Goal: Find specific page/section: Find specific page/section

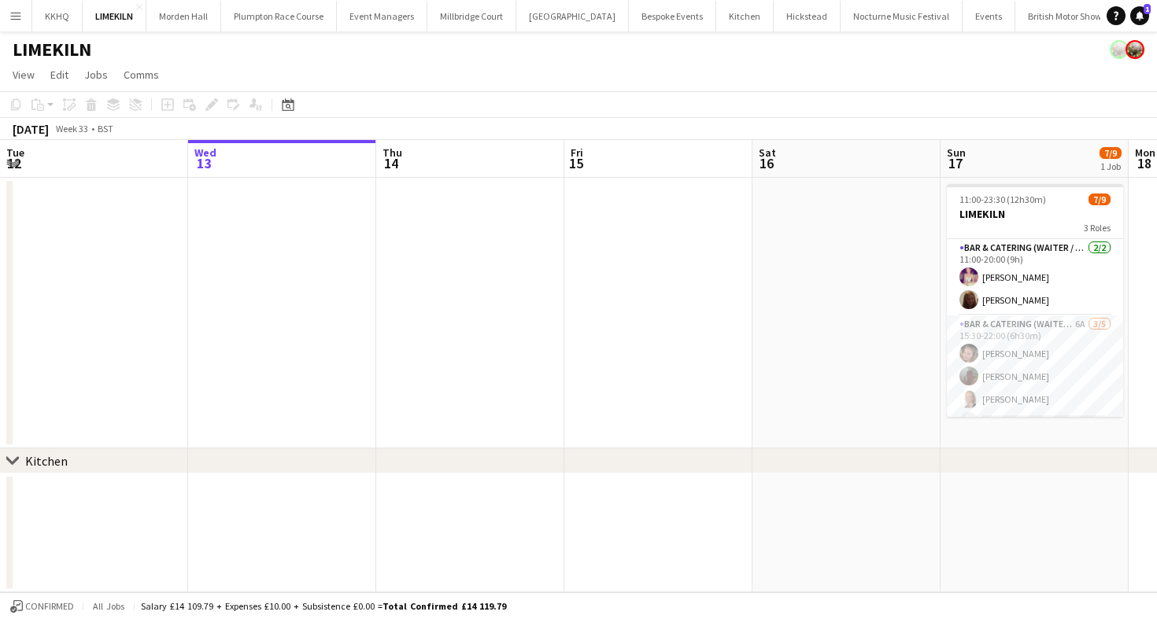
scroll to position [0, 619]
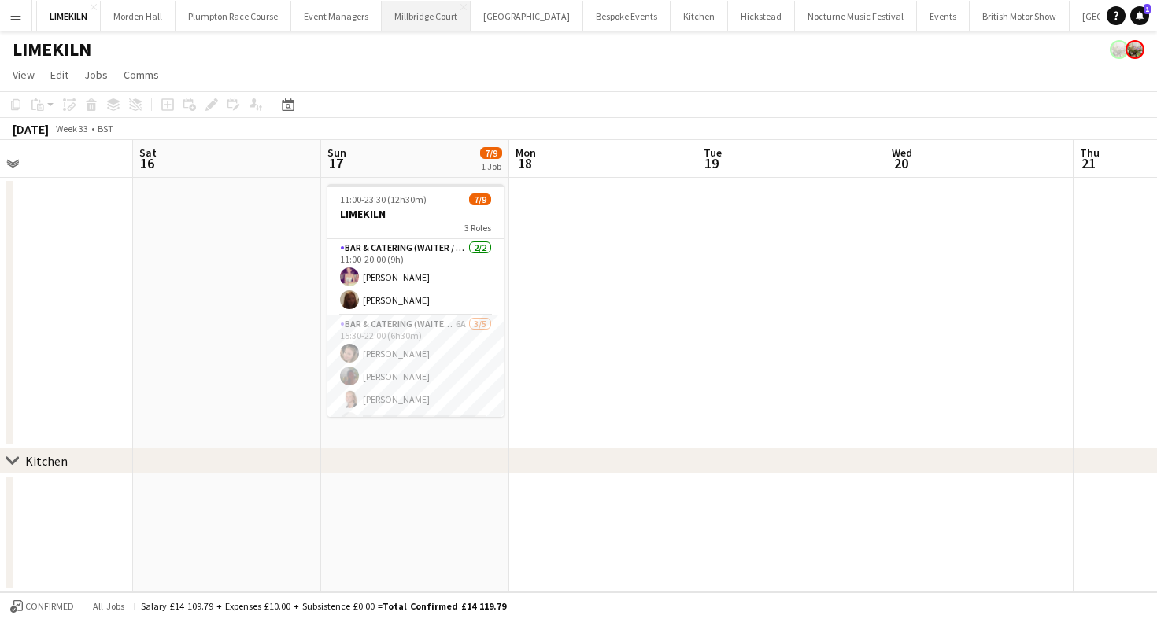
click at [413, 23] on button "[GEOGRAPHIC_DATA]" at bounding box center [426, 16] width 89 height 31
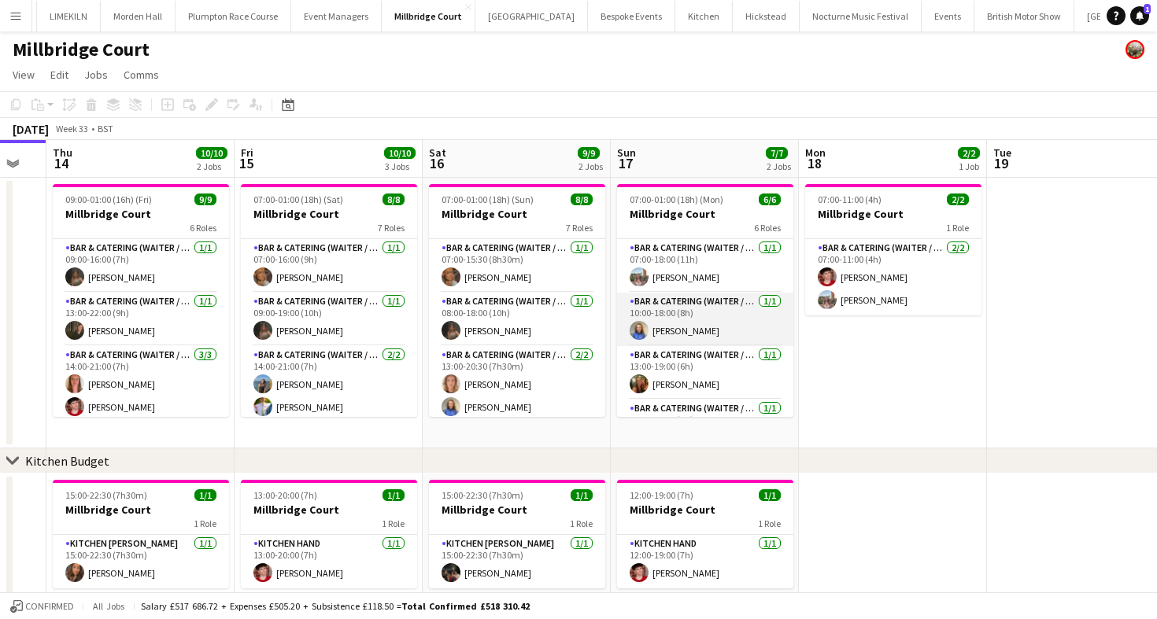
click at [723, 320] on app-card-role "Bar & Catering (Waiter / waitress) [DATE] 10:00-18:00 (8h) [PERSON_NAME]" at bounding box center [705, 320] width 176 height 54
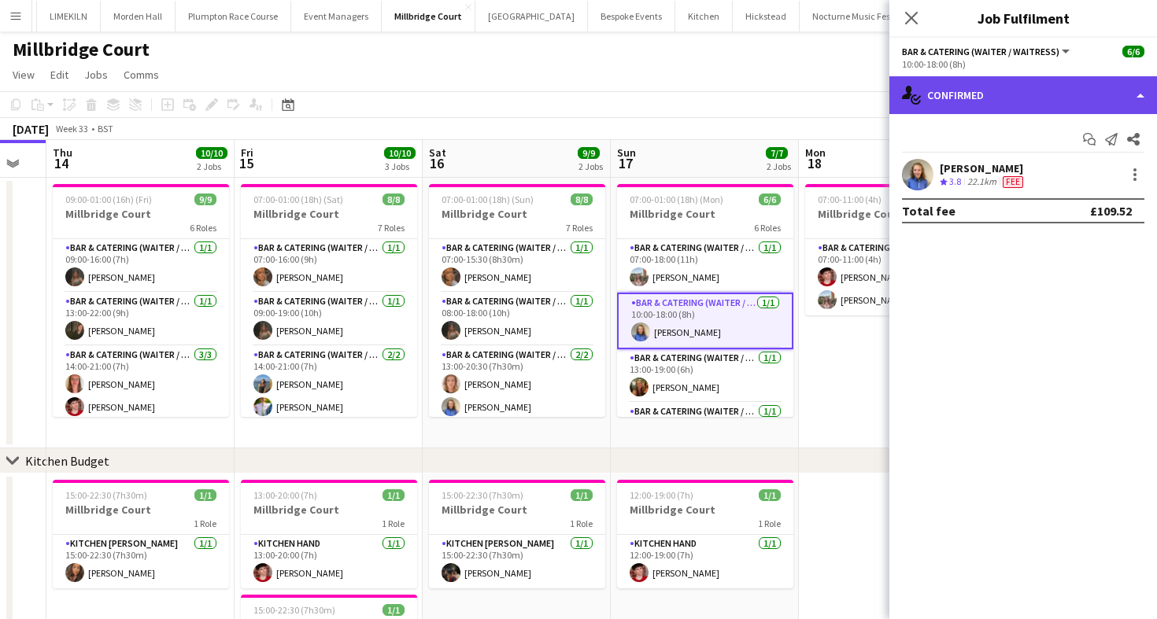
click at [907, 89] on icon at bounding box center [907, 92] width 10 height 13
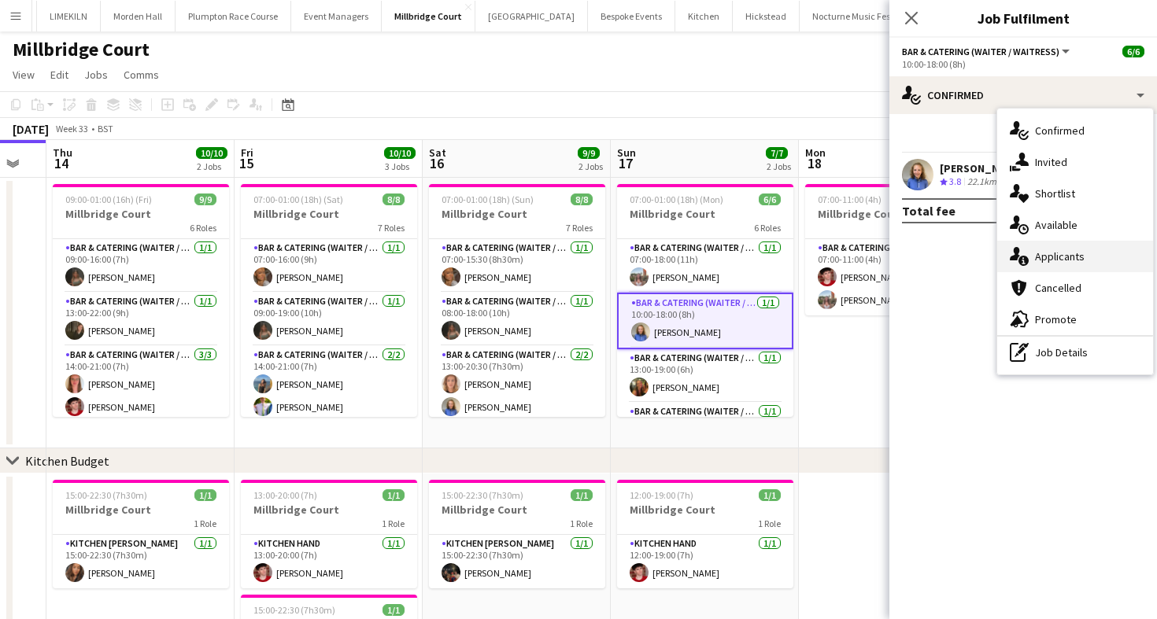
click at [1042, 245] on div "single-neutral-actions-information Applicants" at bounding box center [1075, 256] width 156 height 31
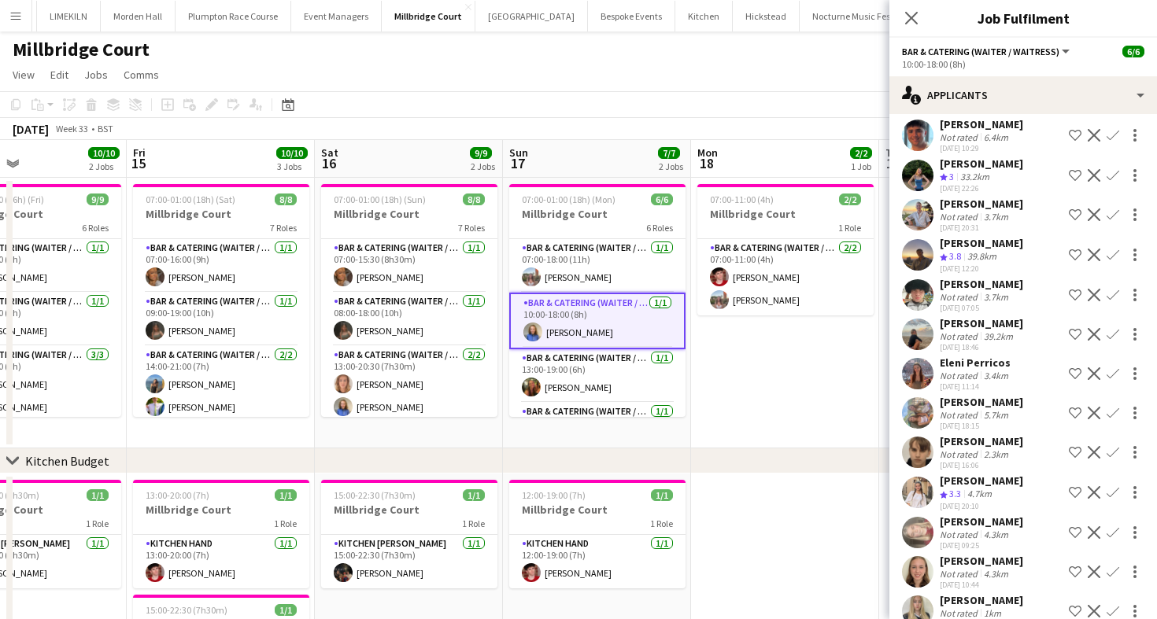
scroll to position [216, 0]
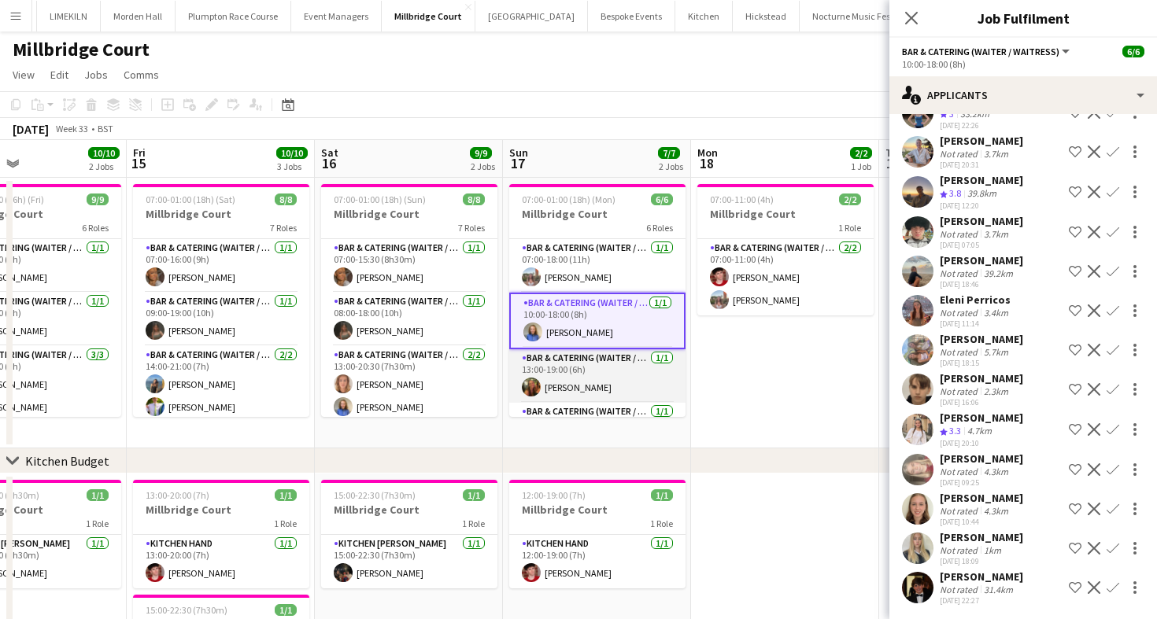
click at [572, 388] on app-card-role "Bar & Catering (Waiter / waitress) [DATE] 13:00-19:00 (6h) [PERSON_NAME]" at bounding box center [597, 376] width 176 height 54
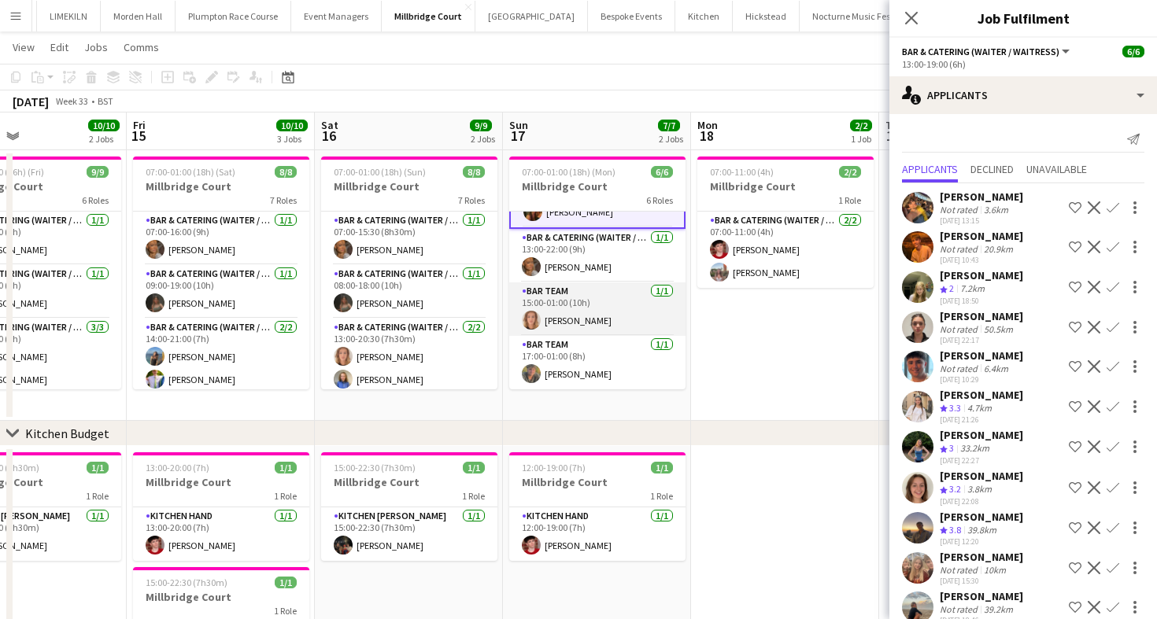
scroll to position [21, 0]
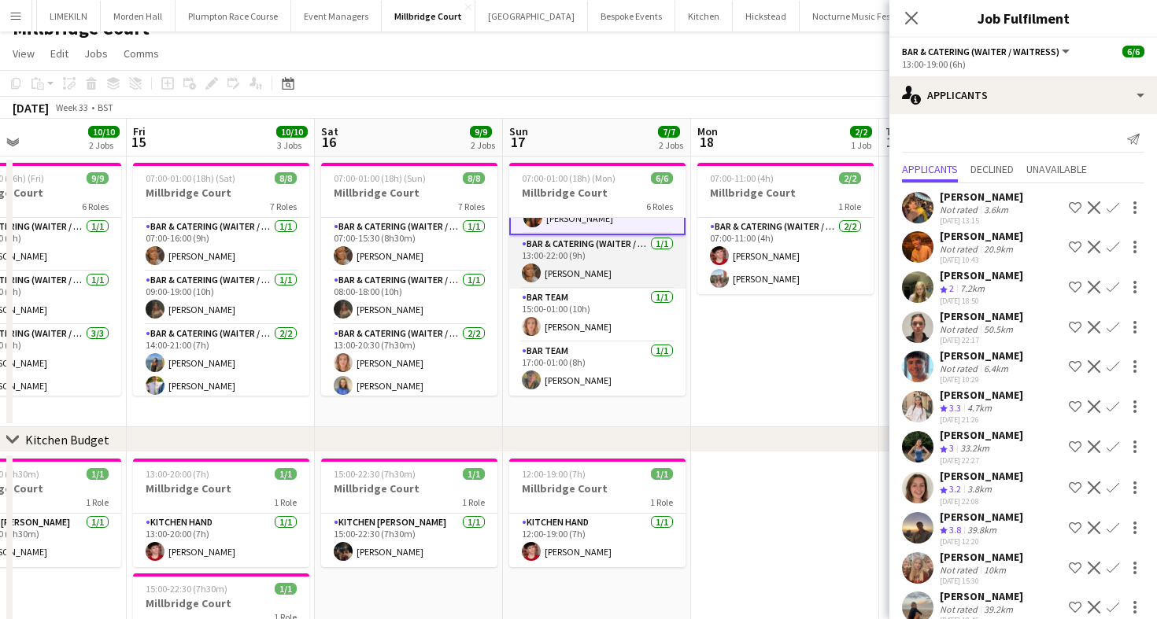
click at [574, 260] on app-card-role "Bar & Catering (Waiter / waitress) [DATE] 13:00-22:00 (9h) [PERSON_NAME]" at bounding box center [597, 262] width 176 height 54
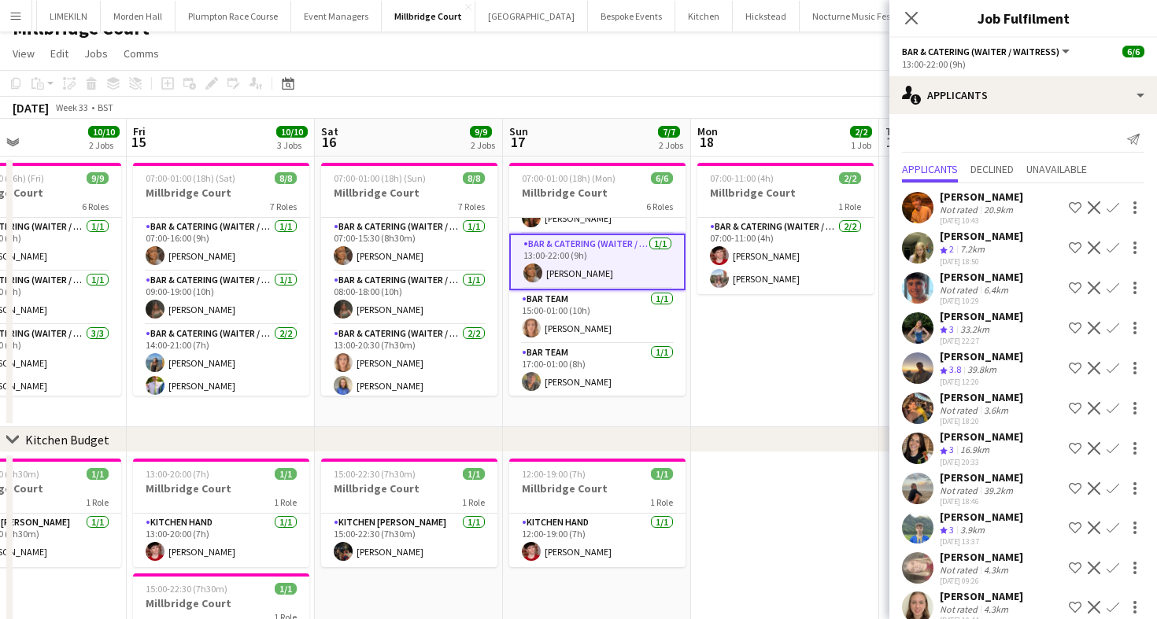
scroll to position [59, 0]
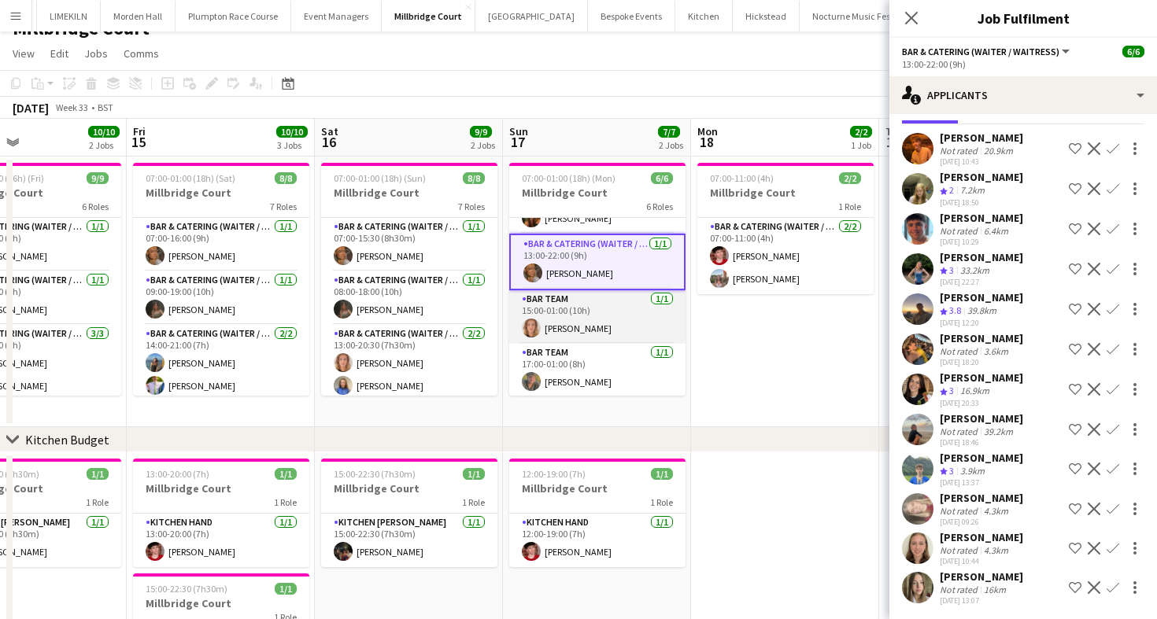
click at [570, 309] on app-card-role "Bar Team [DATE] 15:00-01:00 (10h) [PERSON_NAME]" at bounding box center [597, 317] width 176 height 54
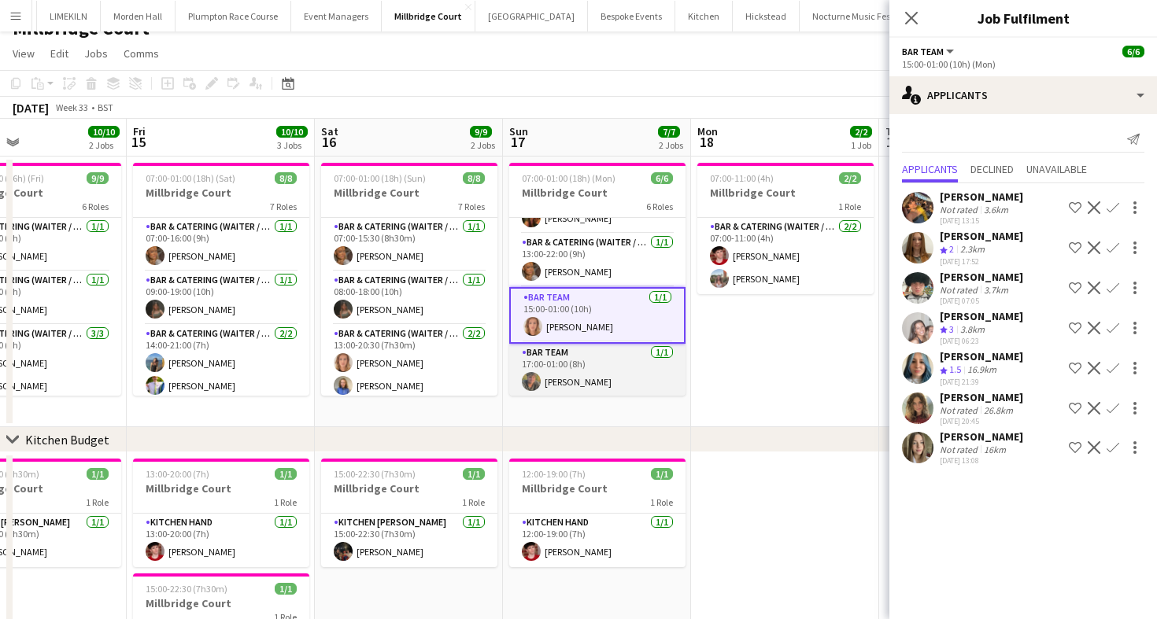
click at [595, 377] on app-card-role "Bar Team [DATE] 17:00-01:00 (8h) [PERSON_NAME]" at bounding box center [597, 371] width 176 height 54
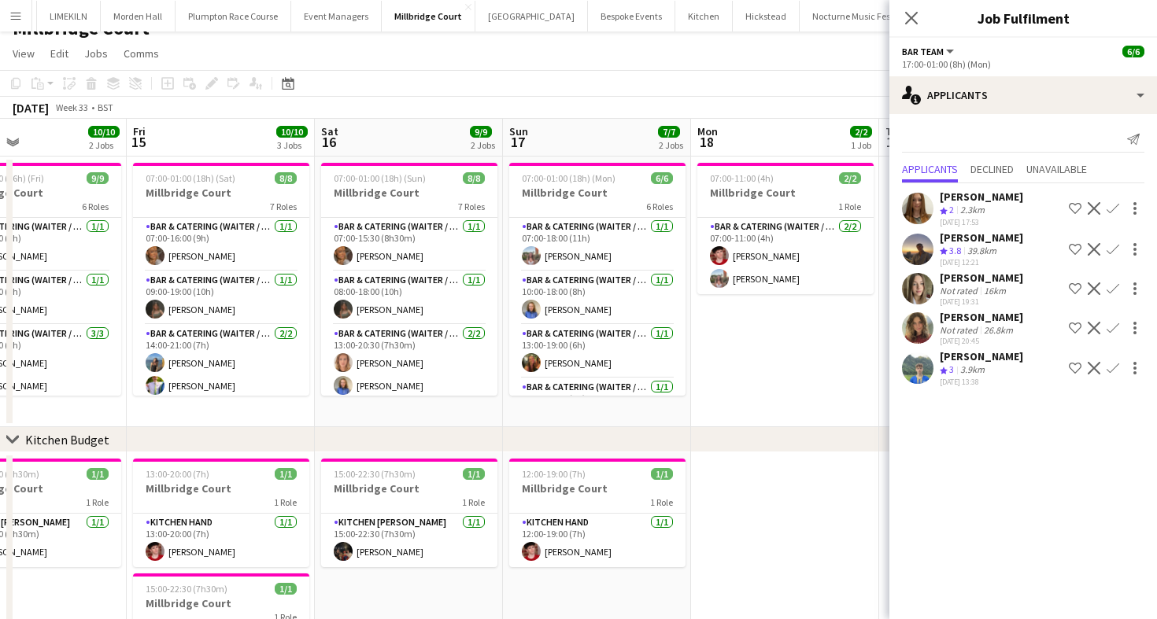
click at [548, 43] on app-page-menu "View Day view expanded Day view collapsed Month view Date picker Jump to [DATE]…" at bounding box center [578, 55] width 1157 height 30
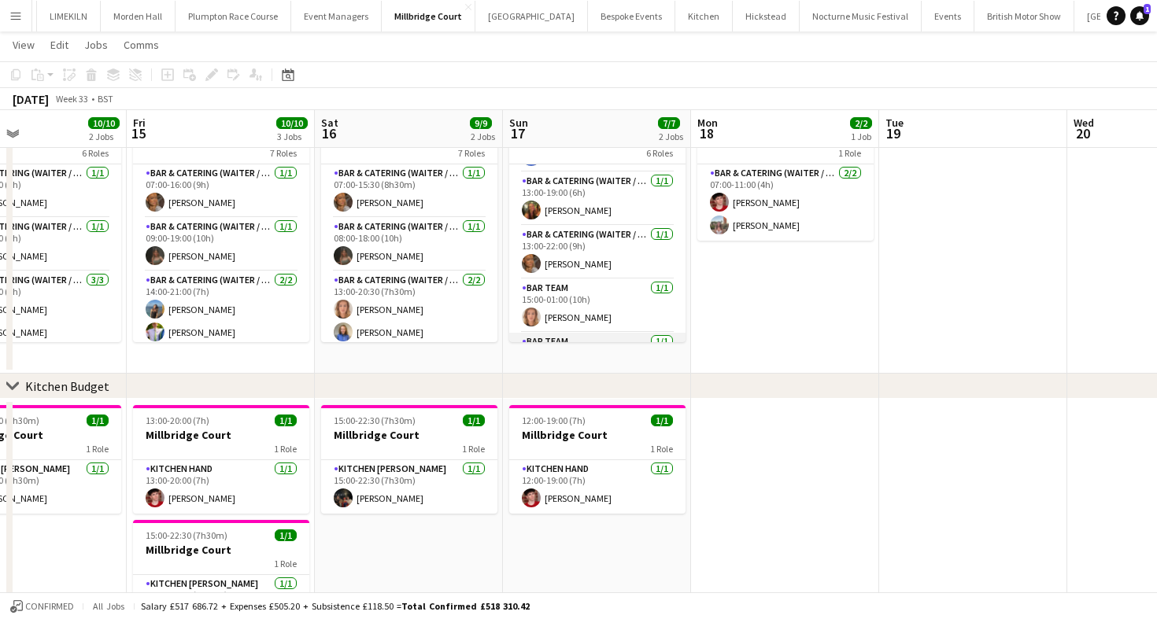
scroll to position [100, 0]
click at [602, 243] on app-card-role "Bar & Catering (Waiter / waitress) [DATE] 13:00-22:00 (9h) [PERSON_NAME]" at bounding box center [597, 252] width 176 height 54
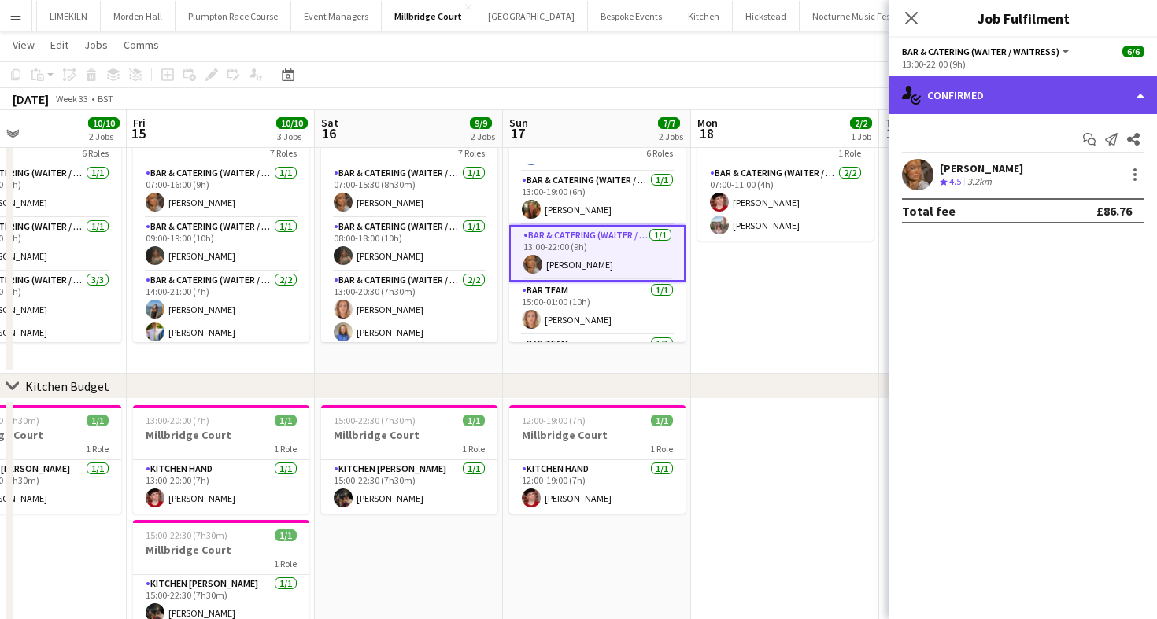
click at [955, 109] on div "single-neutral-actions-check-2 Confirmed" at bounding box center [1023, 95] width 268 height 38
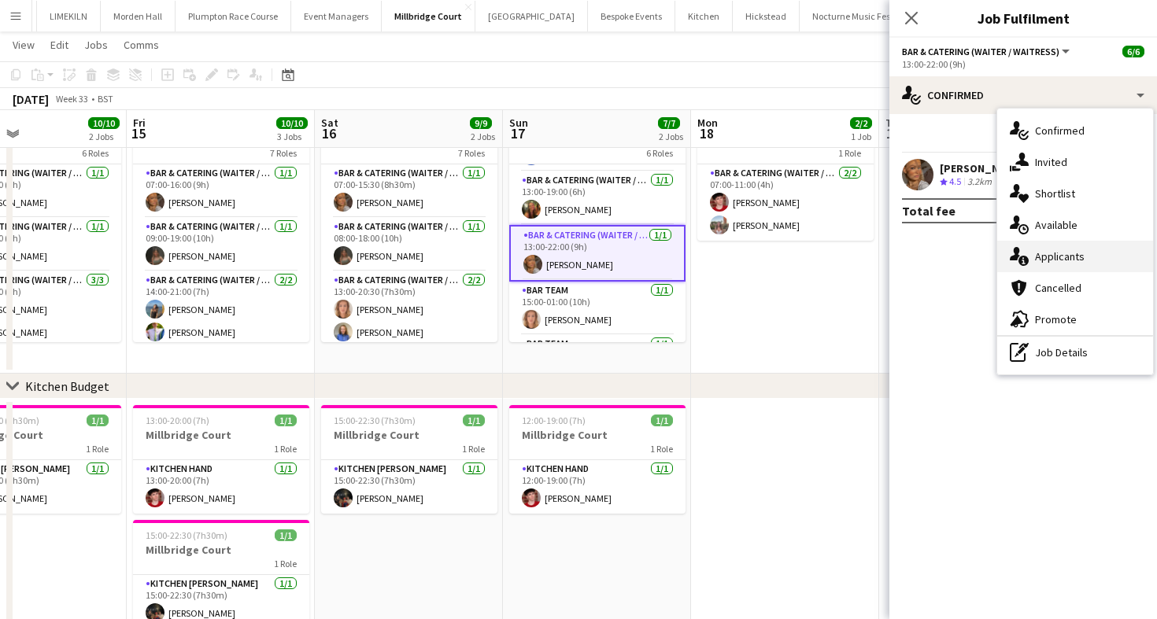
click at [1095, 247] on div "single-neutral-actions-information Applicants" at bounding box center [1075, 256] width 156 height 31
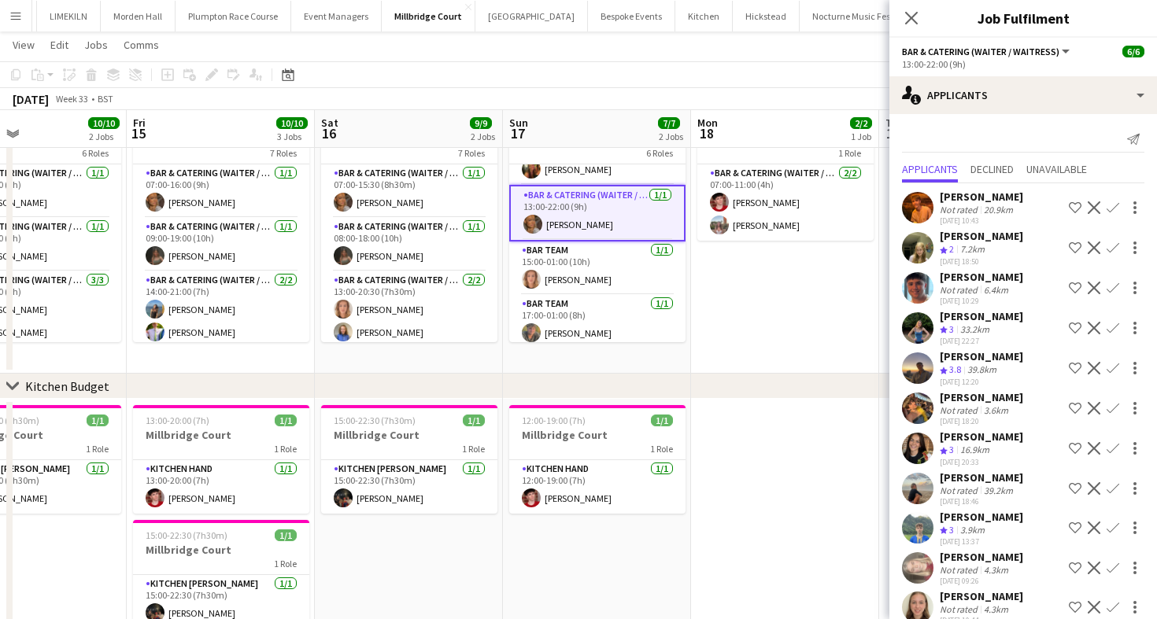
scroll to position [146, 0]
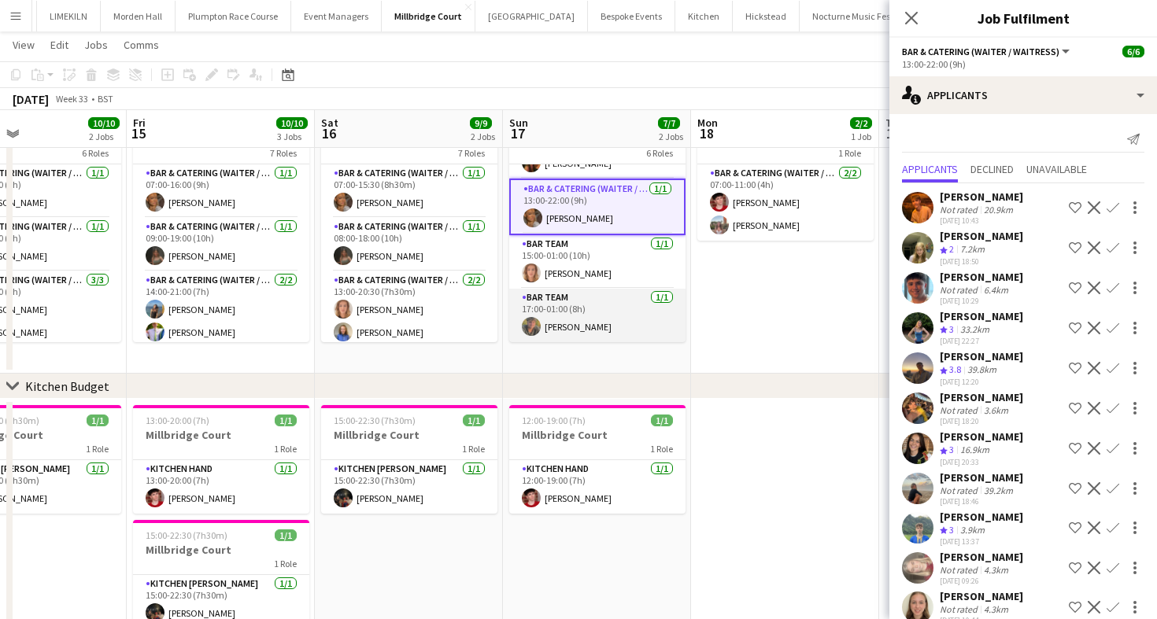
click at [608, 289] on app-card-role "Bar Team [DATE] 17:00-01:00 (8h) [PERSON_NAME]" at bounding box center [597, 316] width 176 height 54
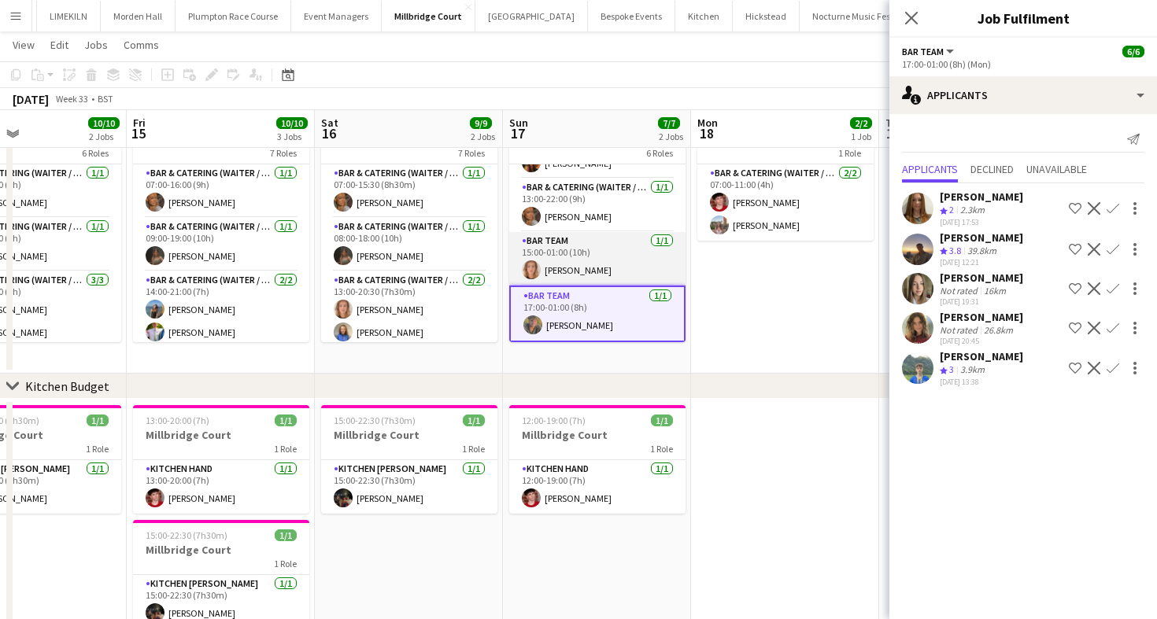
click at [608, 262] on app-card-role "Bar Team [DATE] 15:00-01:00 (10h) [PERSON_NAME]" at bounding box center [597, 259] width 176 height 54
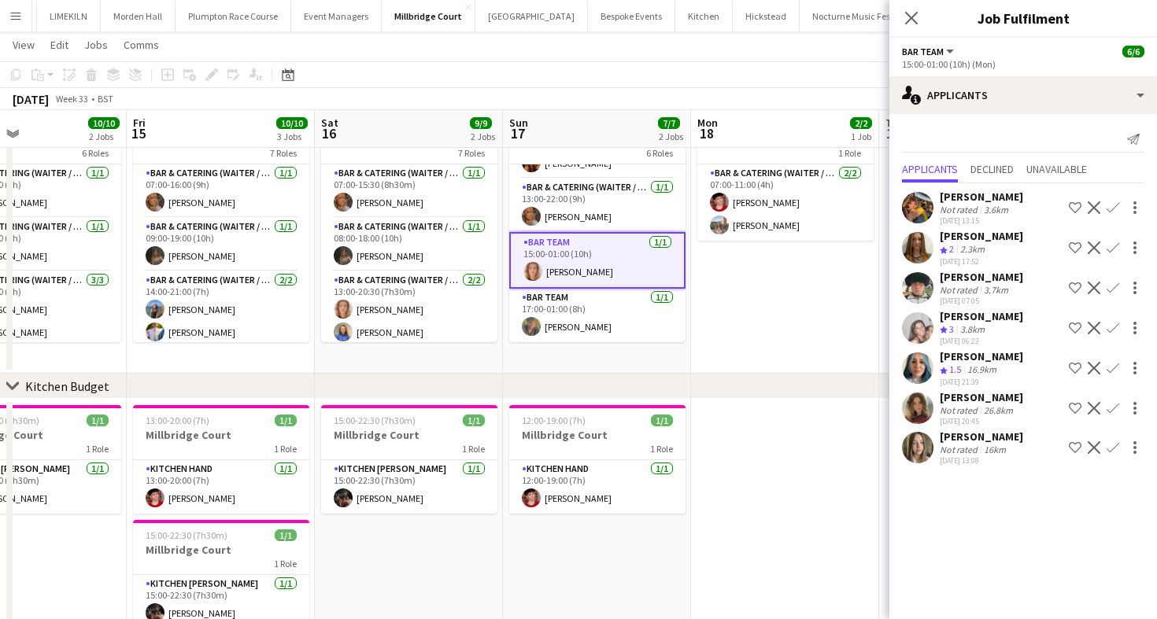
click at [618, 56] on app-page-menu "View Day view expanded Day view collapsed Month view Date picker Jump to [DATE]…" at bounding box center [578, 46] width 1157 height 30
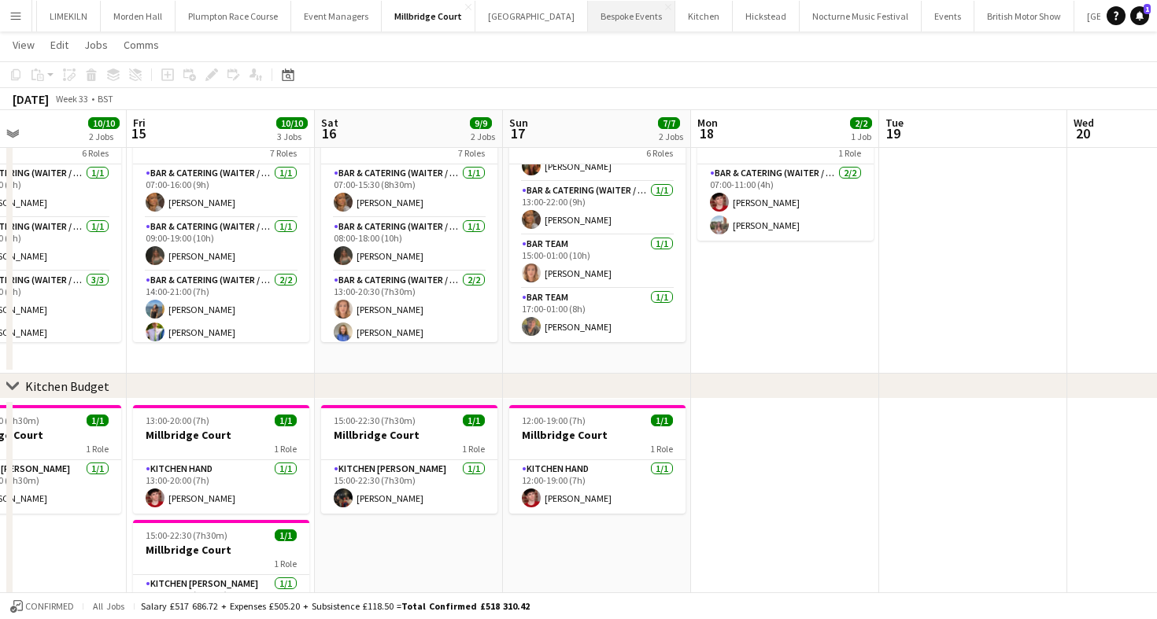
scroll to position [143, 0]
click at [588, 11] on button "Bespoke Events Close" at bounding box center [631, 16] width 87 height 31
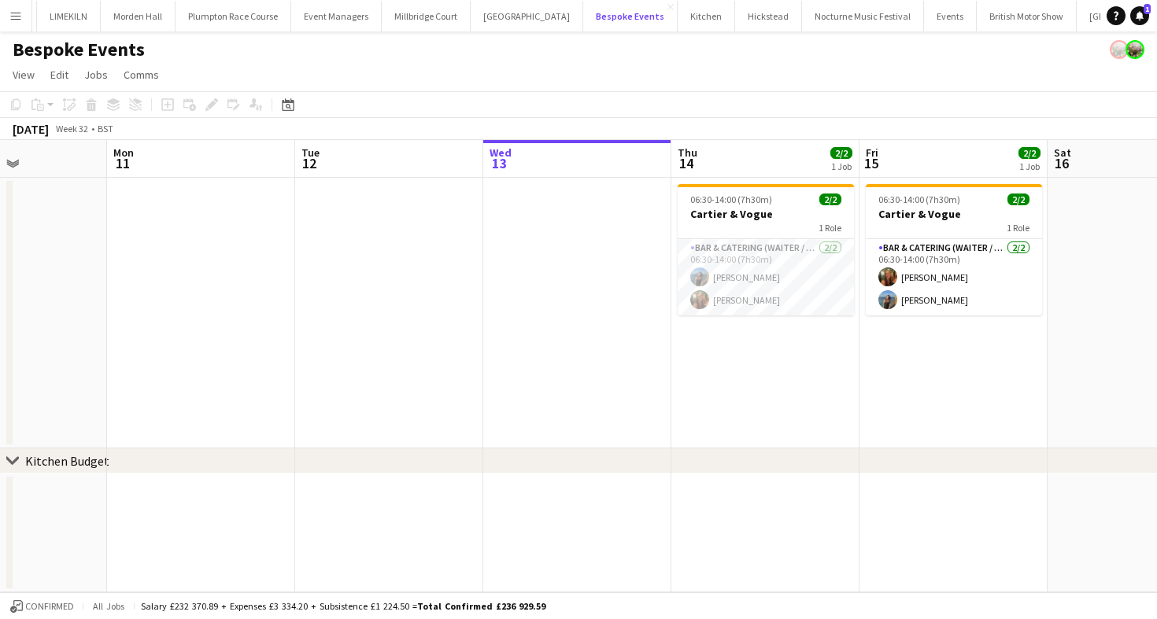
scroll to position [0, 469]
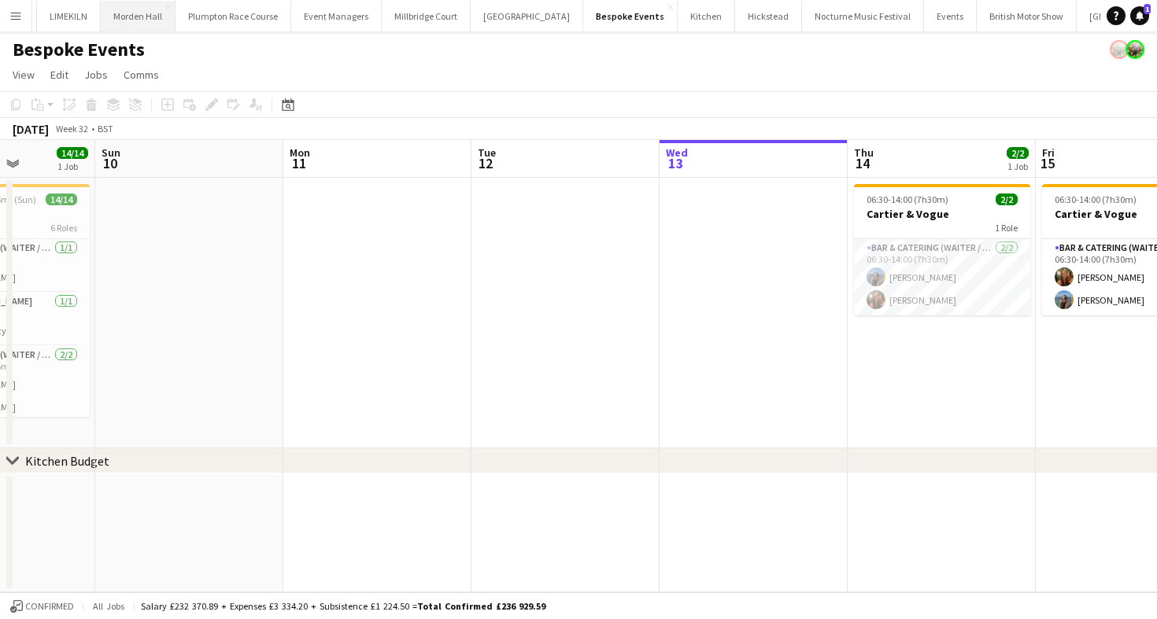
click at [124, 14] on button "[GEOGRAPHIC_DATA] Close" at bounding box center [138, 16] width 75 height 31
